Goal: Information Seeking & Learning: Learn about a topic

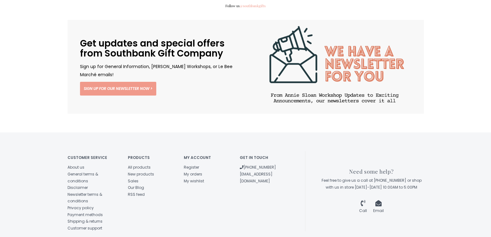
scroll to position [974, 0]
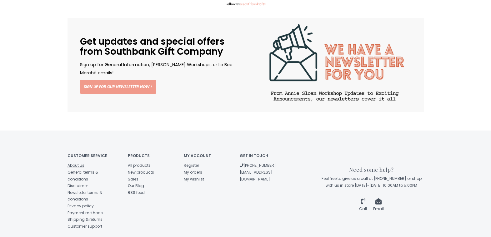
click at [77, 163] on link "About us" at bounding box center [76, 165] width 17 height 5
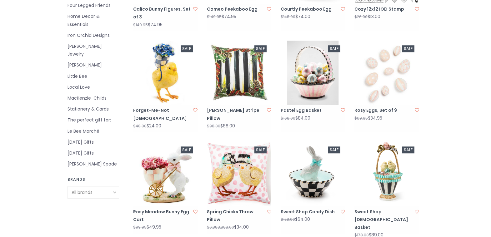
scroll to position [121, 0]
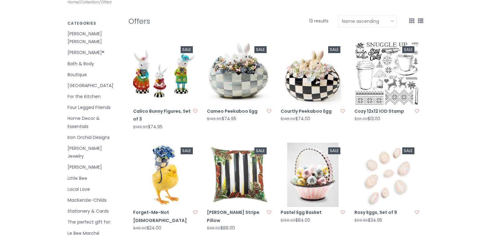
drag, startPoint x: 237, startPoint y: 95, endPoint x: 238, endPoint y: 90, distance: 4.8
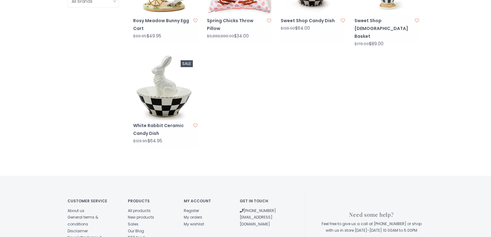
scroll to position [472, 0]
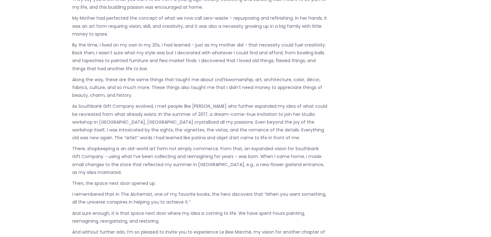
scroll to position [399, 0]
